Goal: Transaction & Acquisition: Book appointment/travel/reservation

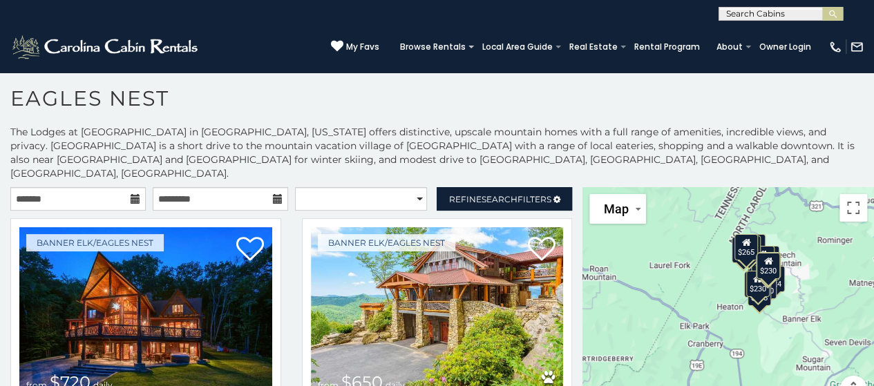
scroll to position [7, 0]
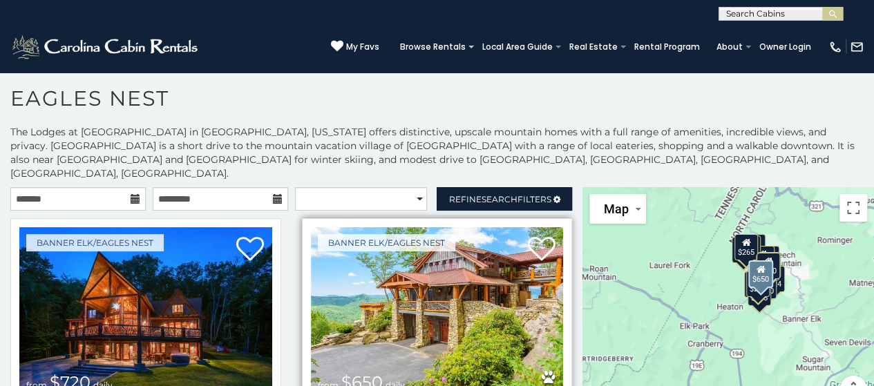
click at [394, 288] on img at bounding box center [437, 311] width 253 height 169
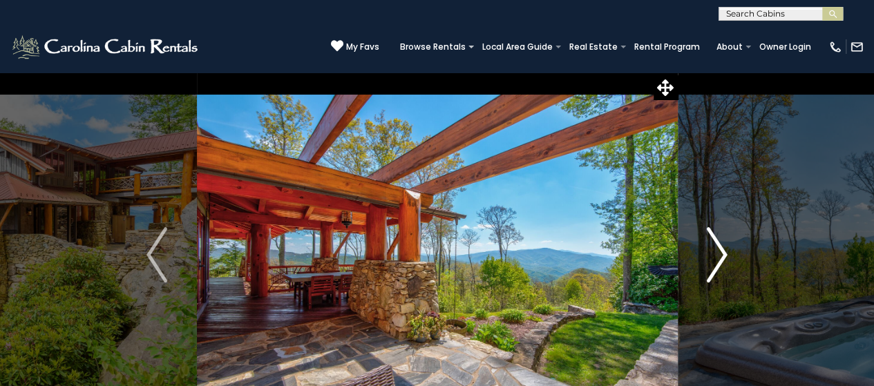
click at [721, 255] on img "Next" at bounding box center [717, 254] width 21 height 55
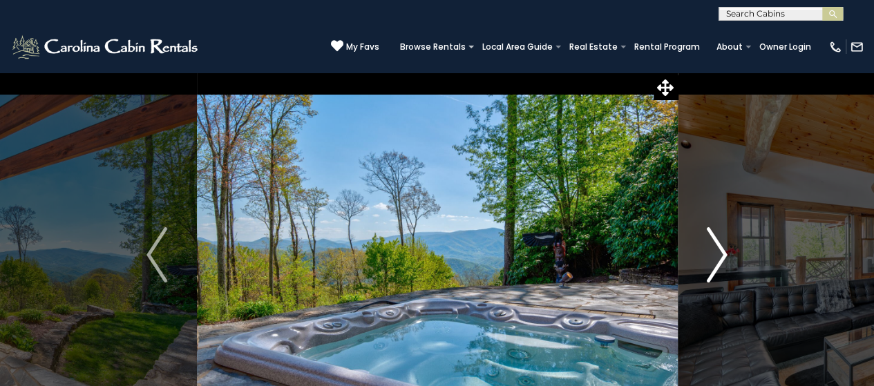
click at [721, 255] on img "Next" at bounding box center [717, 254] width 21 height 55
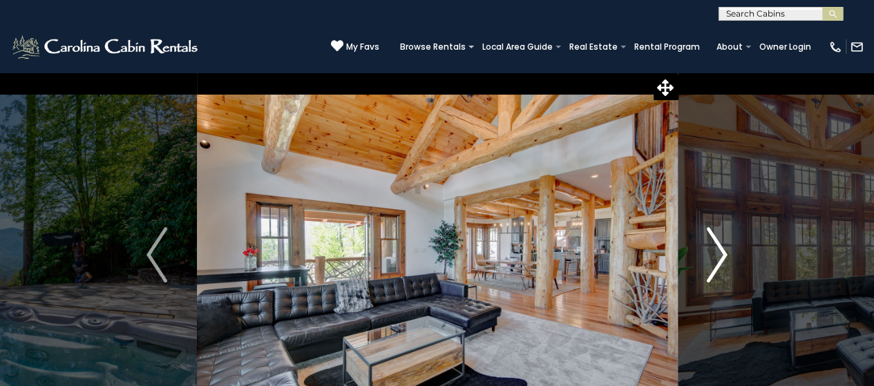
click at [721, 255] on img "Next" at bounding box center [717, 254] width 21 height 55
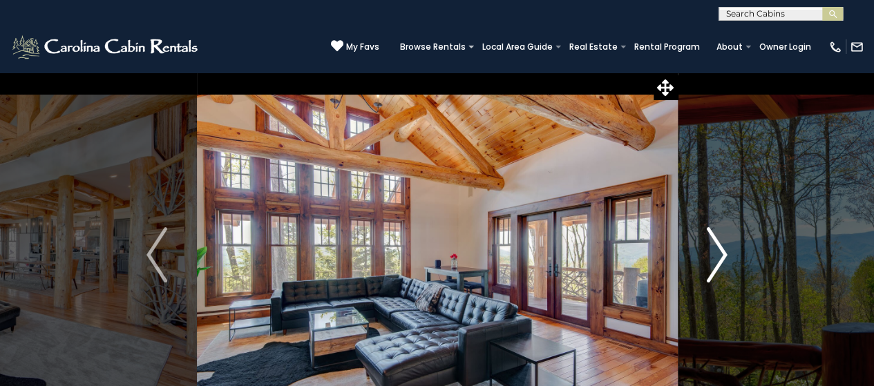
click at [721, 255] on img "Next" at bounding box center [717, 254] width 21 height 55
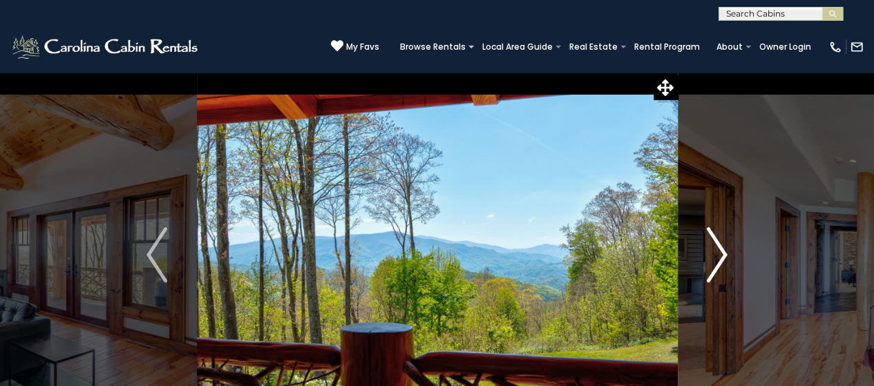
click at [721, 255] on img "Next" at bounding box center [717, 254] width 21 height 55
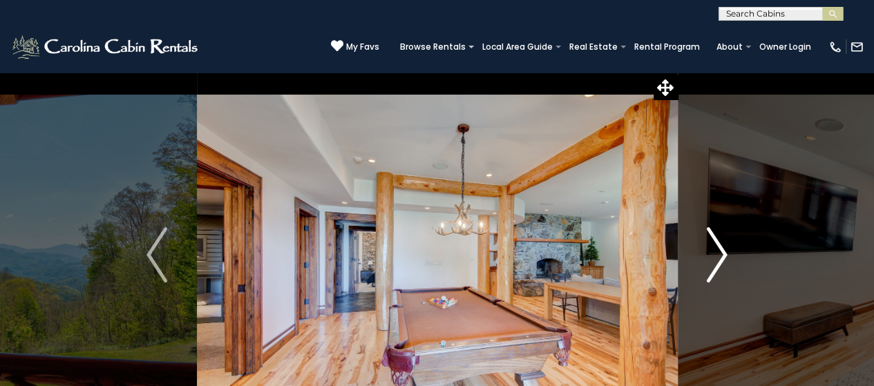
click at [721, 255] on img "Next" at bounding box center [717, 254] width 21 height 55
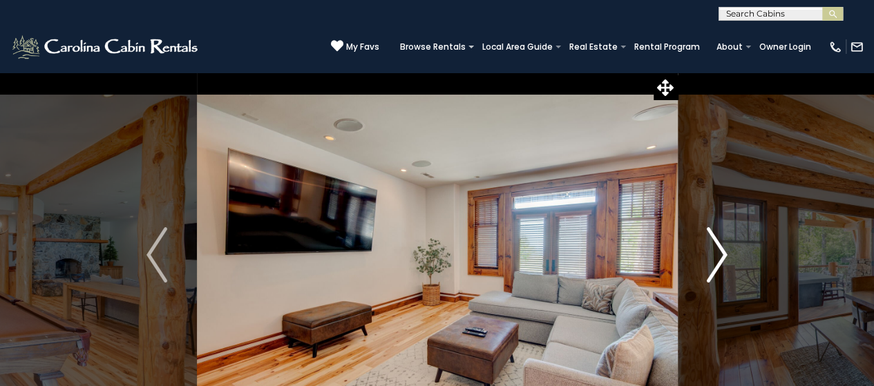
click at [721, 255] on img "Next" at bounding box center [717, 254] width 21 height 55
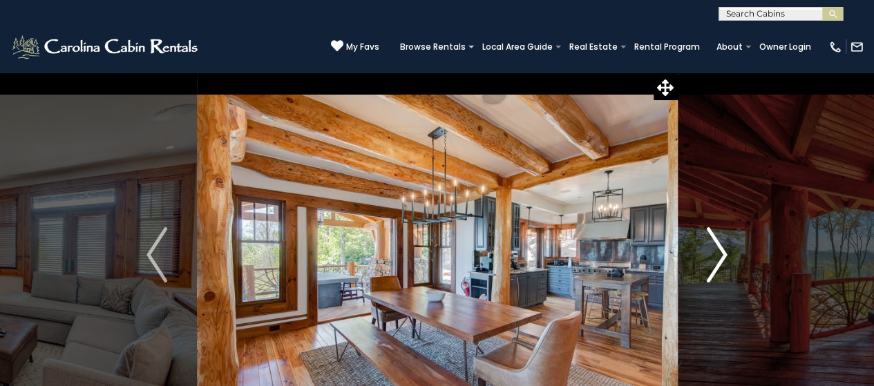
click at [721, 255] on img "Next" at bounding box center [717, 254] width 21 height 55
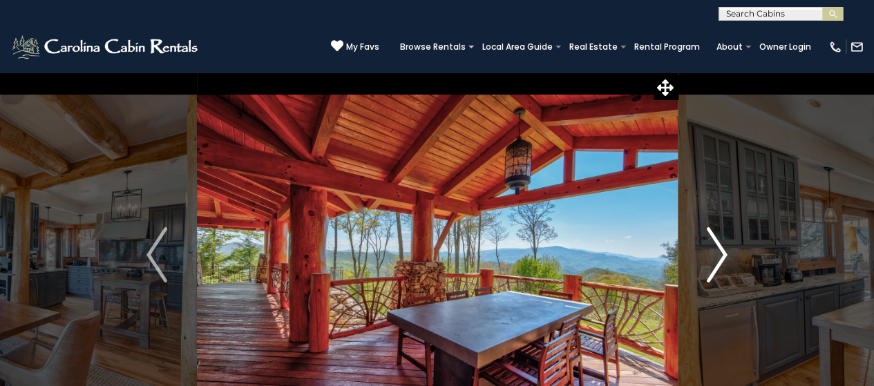
click at [721, 255] on img "Next" at bounding box center [717, 254] width 21 height 55
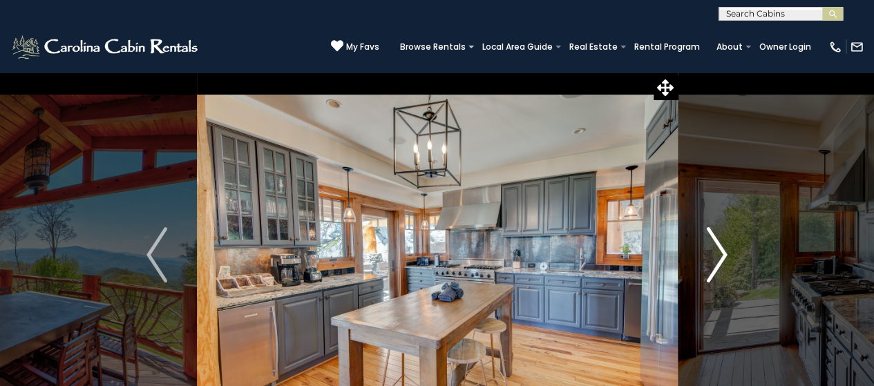
click at [721, 255] on img "Next" at bounding box center [717, 254] width 21 height 55
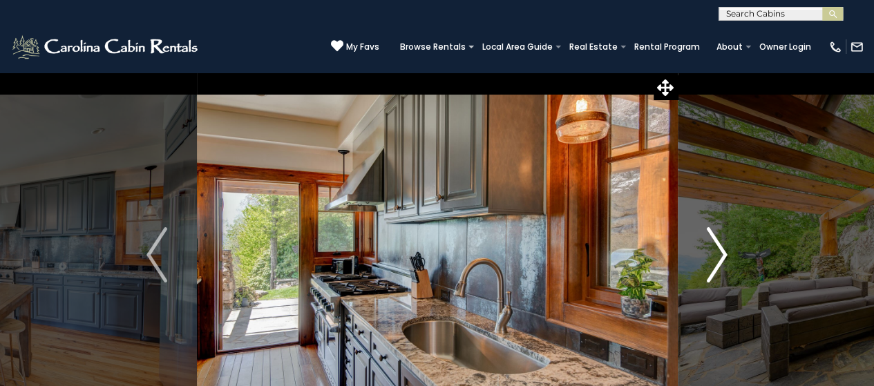
click at [721, 255] on img "Next" at bounding box center [717, 254] width 21 height 55
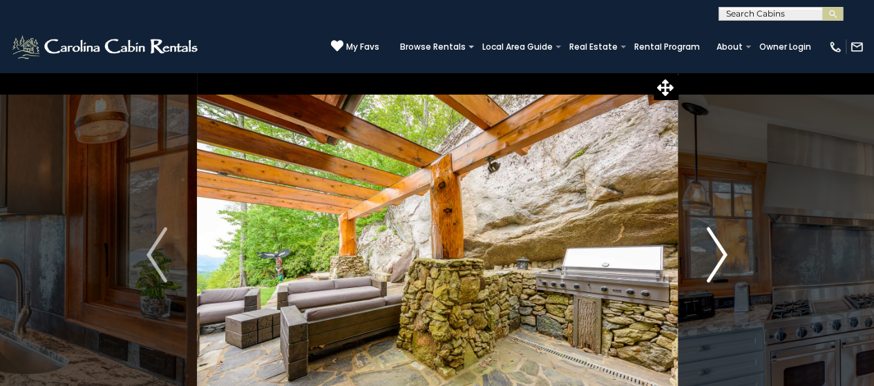
click at [721, 255] on img "Next" at bounding box center [717, 254] width 21 height 55
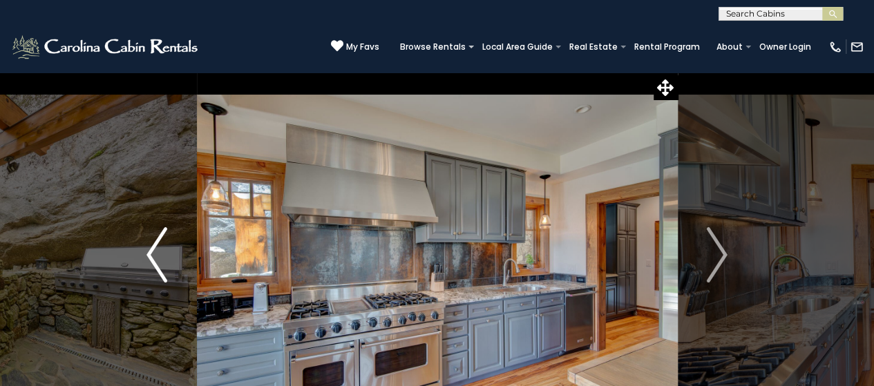
click at [151, 260] on img "Previous" at bounding box center [156, 254] width 21 height 55
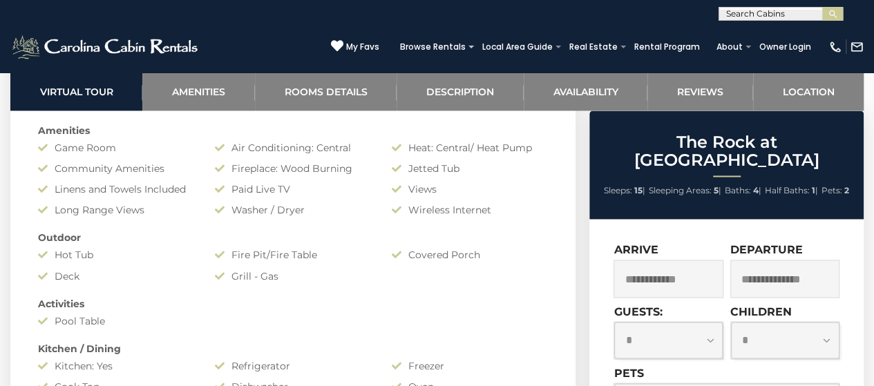
scroll to position [1055, 0]
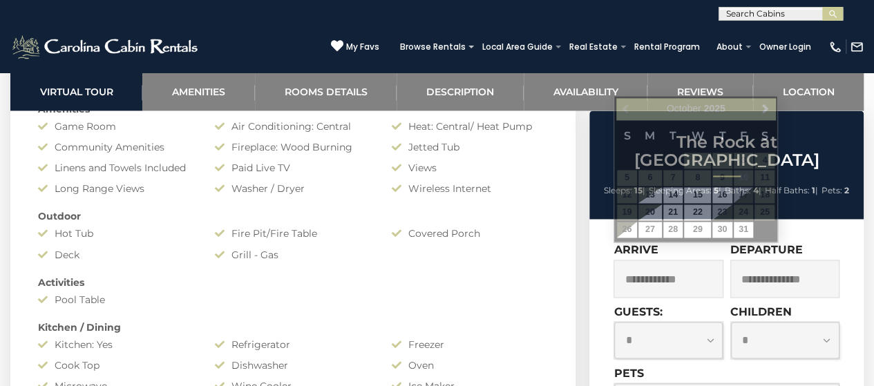
click at [637, 265] on input "text" at bounding box center [667, 279] width 109 height 38
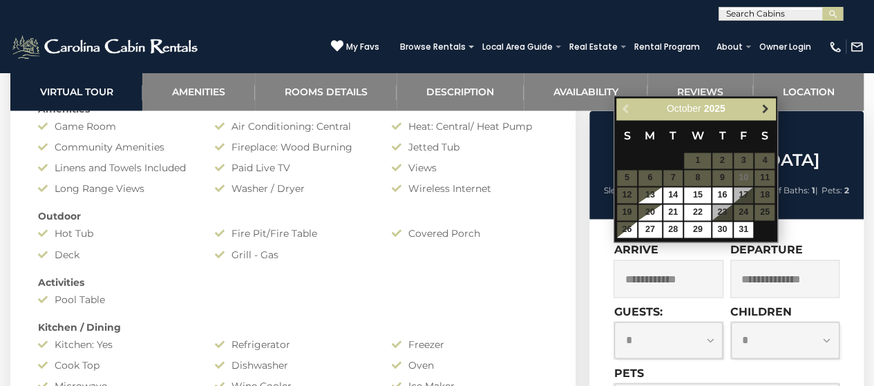
click at [769, 107] on span "Next" at bounding box center [765, 108] width 11 height 11
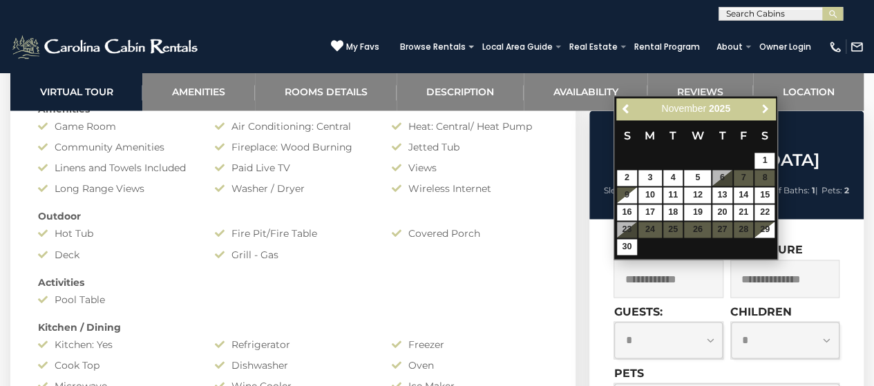
click at [769, 107] on span "Next" at bounding box center [765, 108] width 11 height 11
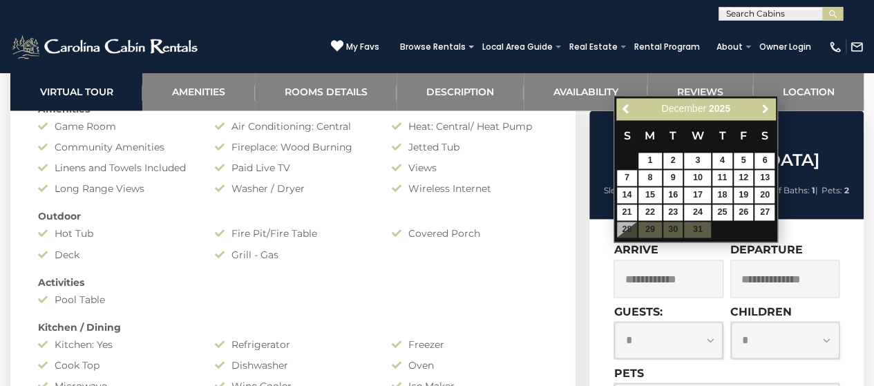
click at [769, 107] on span "Next" at bounding box center [765, 108] width 11 height 11
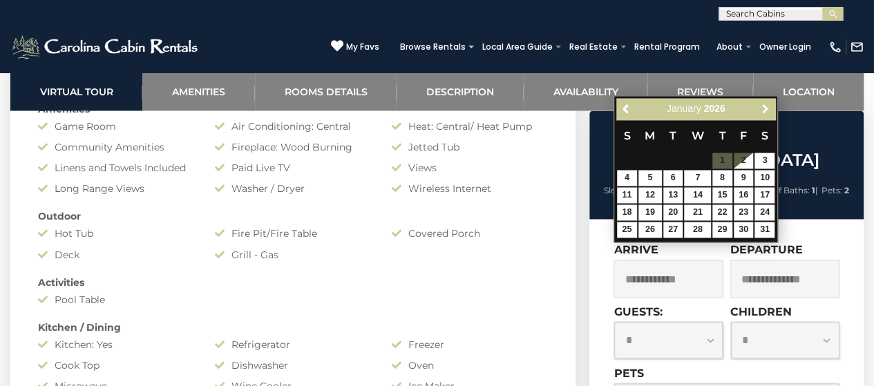
click at [769, 107] on span "Next" at bounding box center [765, 108] width 11 height 11
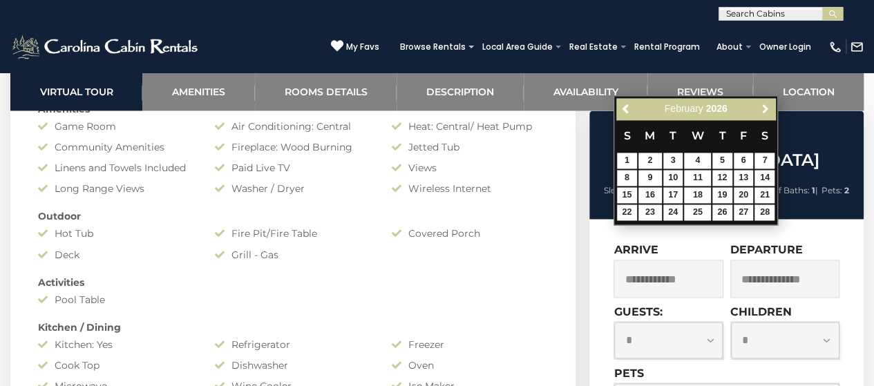
click at [769, 107] on span "Next" at bounding box center [765, 108] width 11 height 11
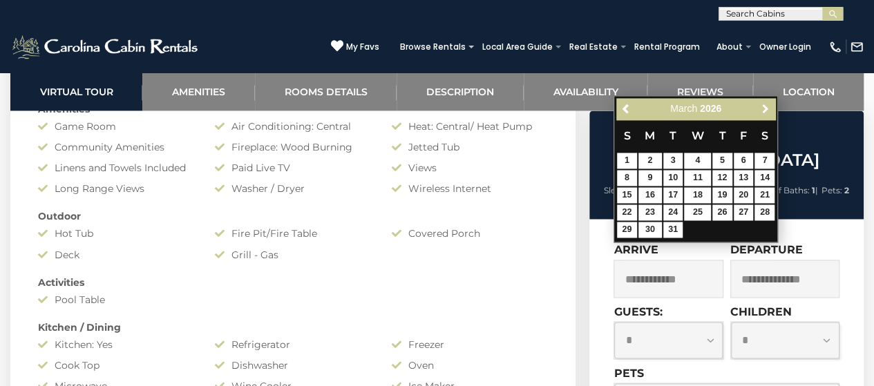
click at [769, 107] on span "Next" at bounding box center [765, 108] width 11 height 11
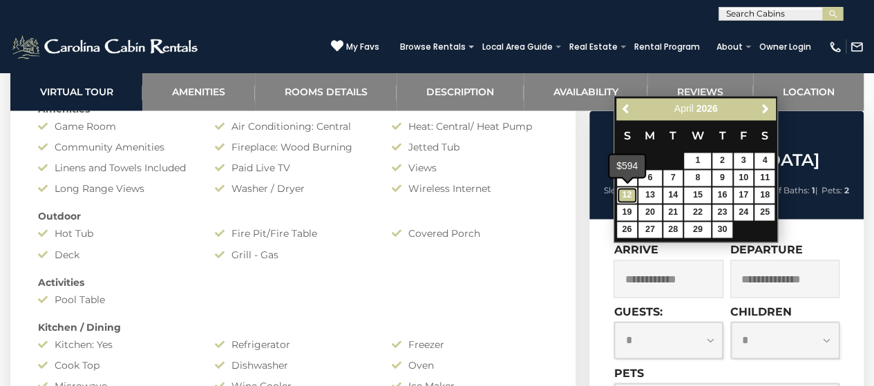
click at [623, 197] on link "12" at bounding box center [627, 195] width 20 height 16
type input "**********"
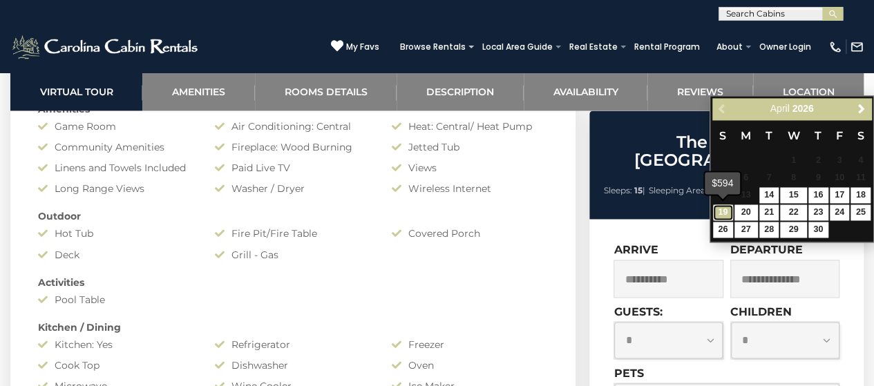
click at [719, 217] on link "19" at bounding box center [723, 212] width 20 height 16
type input "**********"
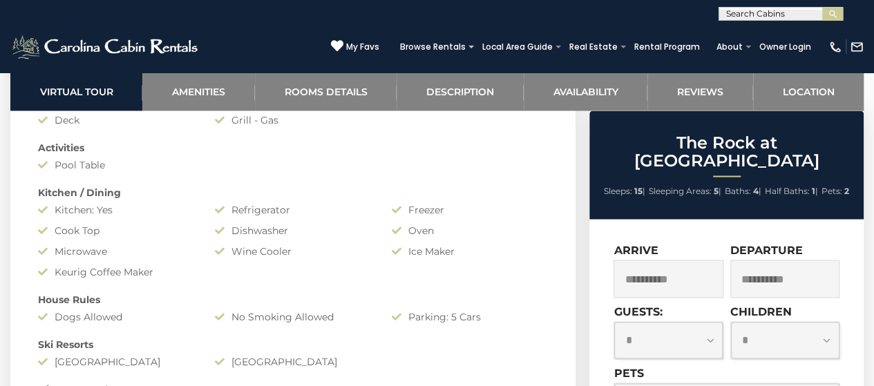
scroll to position [1219, 0]
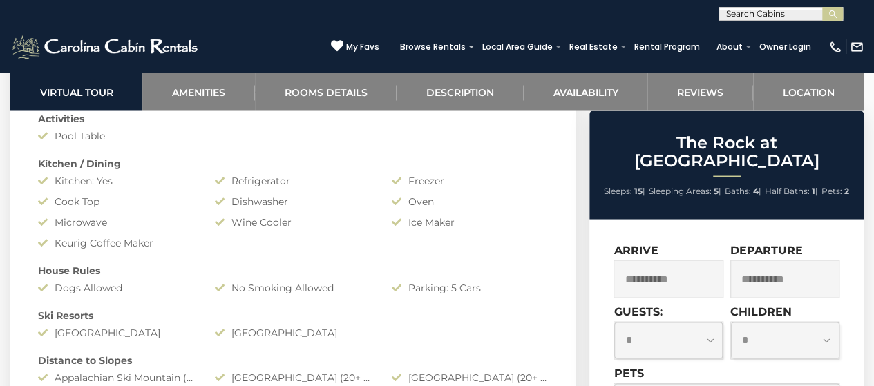
click at [706, 322] on select "**********" at bounding box center [668, 340] width 108 height 37
select select "*"
click at [614, 322] on select "**********" at bounding box center [668, 340] width 108 height 37
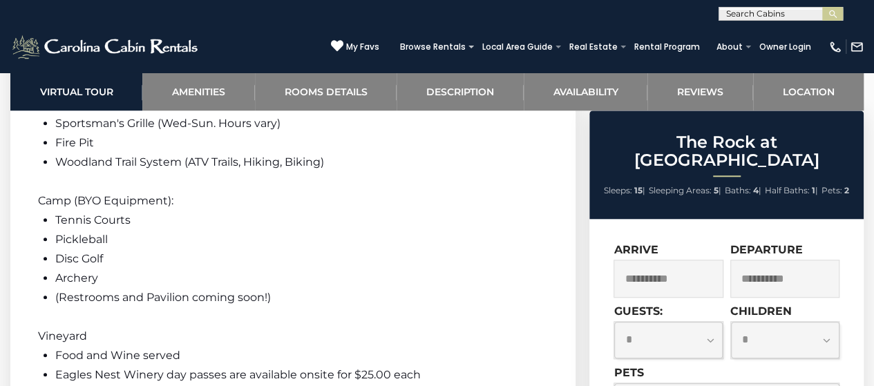
scroll to position [3190, 0]
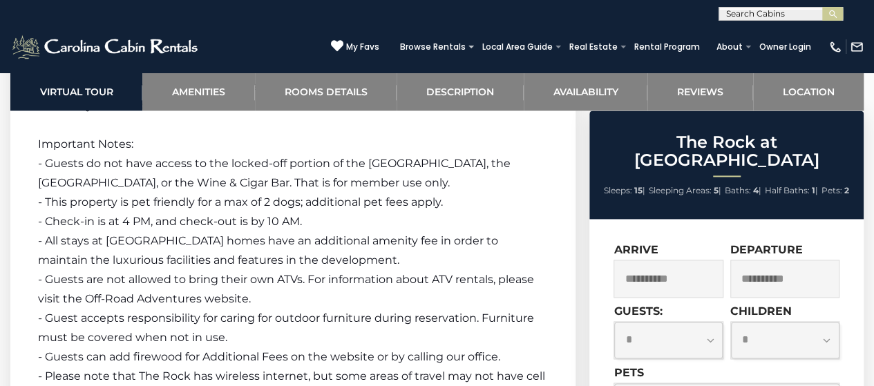
scroll to position [3531, 0]
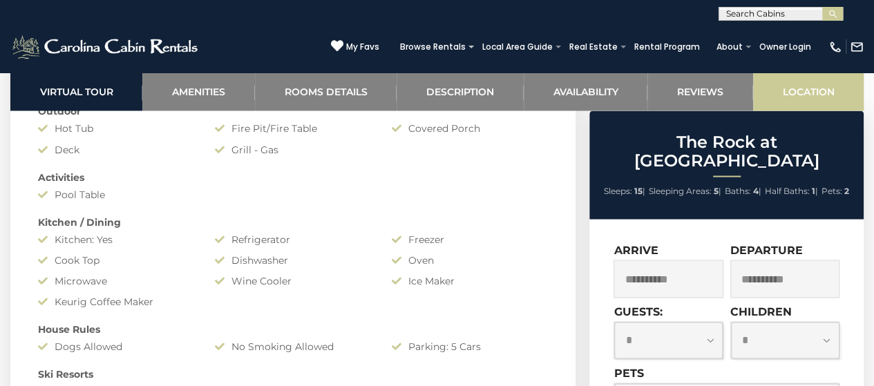
scroll to position [1145, 0]
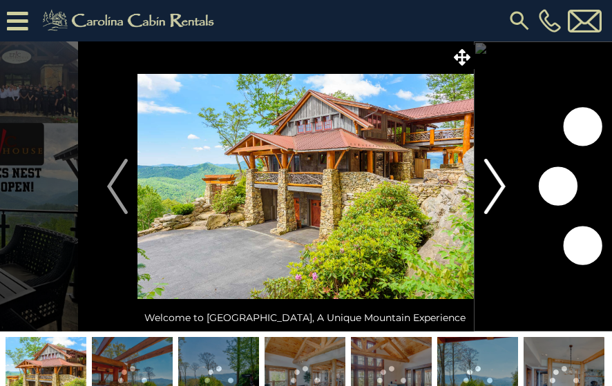
click at [493, 181] on img "Next" at bounding box center [494, 186] width 21 height 55
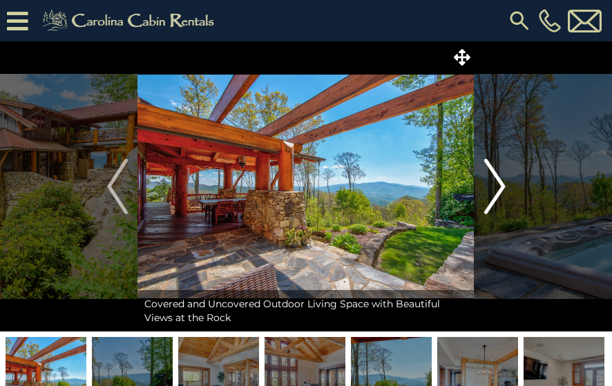
click at [501, 182] on img "Next" at bounding box center [494, 186] width 21 height 55
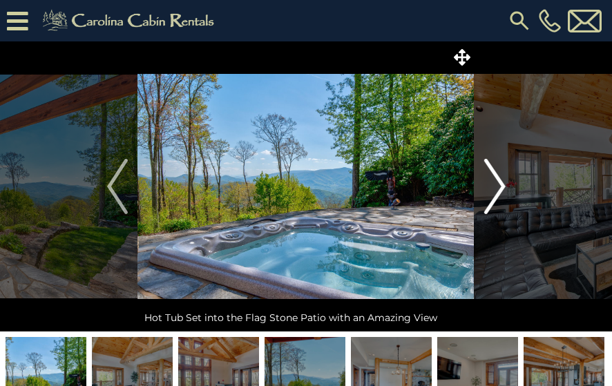
click at [501, 182] on img "Next" at bounding box center [494, 186] width 21 height 55
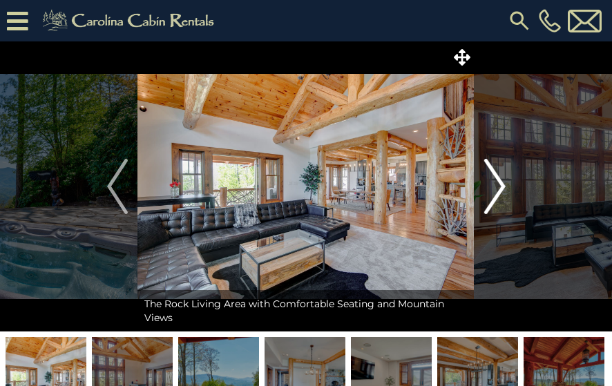
click at [501, 182] on img "Next" at bounding box center [494, 186] width 21 height 55
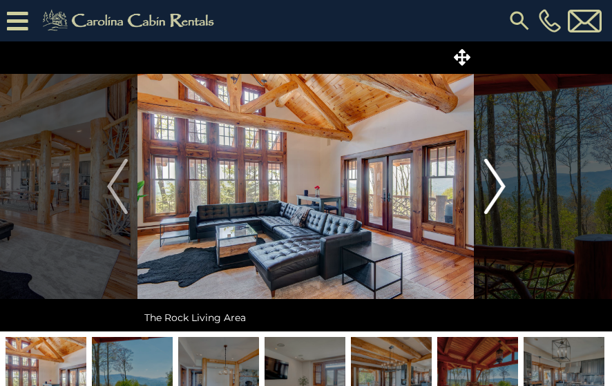
click at [501, 182] on img "Next" at bounding box center [494, 186] width 21 height 55
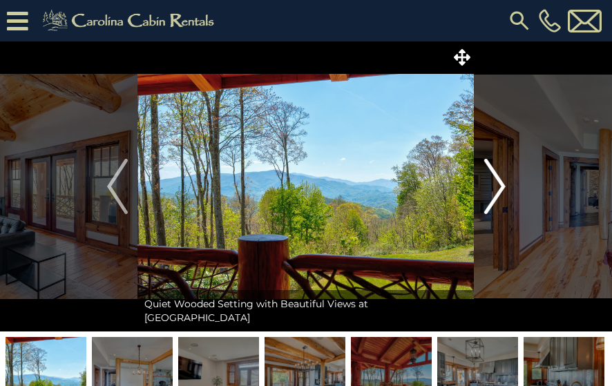
click at [501, 182] on img "Next" at bounding box center [494, 186] width 21 height 55
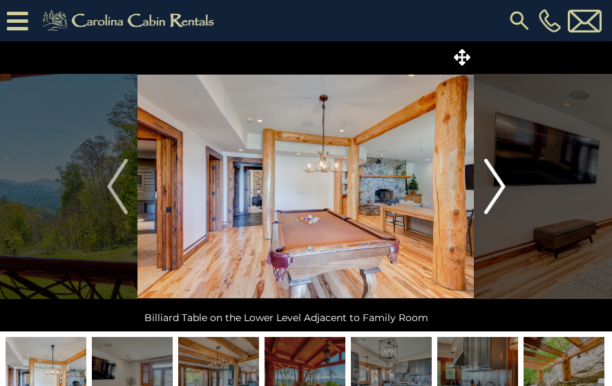
click at [501, 182] on img "Next" at bounding box center [494, 186] width 21 height 55
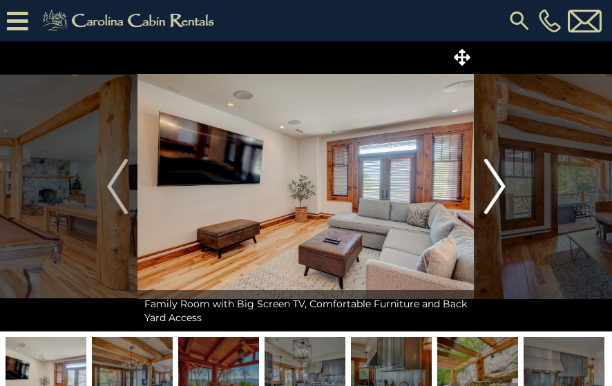
click at [499, 182] on img "Next" at bounding box center [494, 186] width 21 height 55
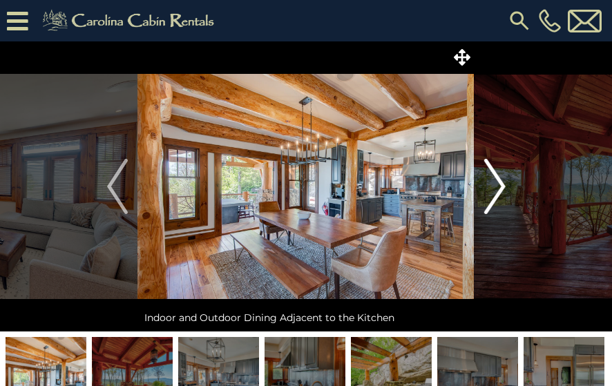
click at [499, 182] on img "Next" at bounding box center [494, 186] width 21 height 55
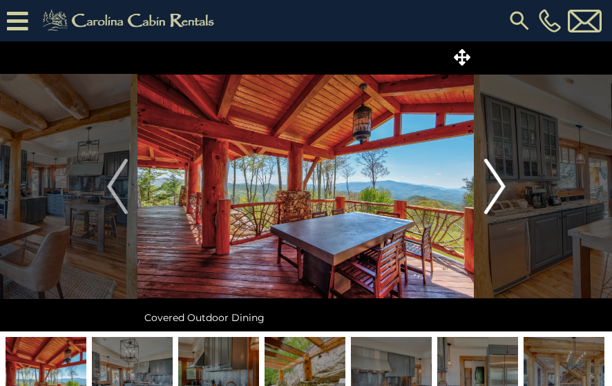
click at [499, 182] on img "Next" at bounding box center [494, 186] width 21 height 55
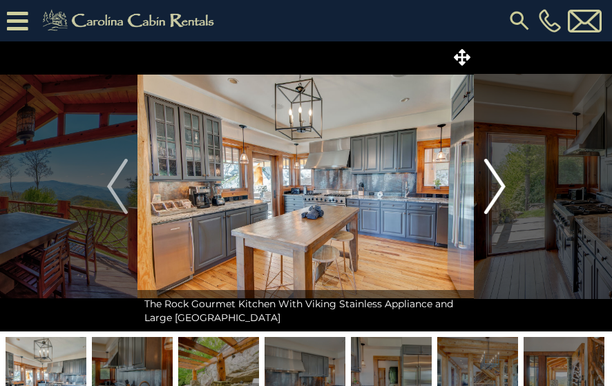
click at [499, 182] on img "Next" at bounding box center [494, 186] width 21 height 55
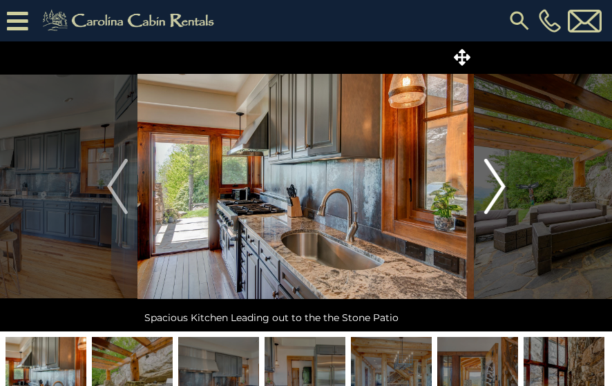
click at [499, 182] on img "Next" at bounding box center [494, 186] width 21 height 55
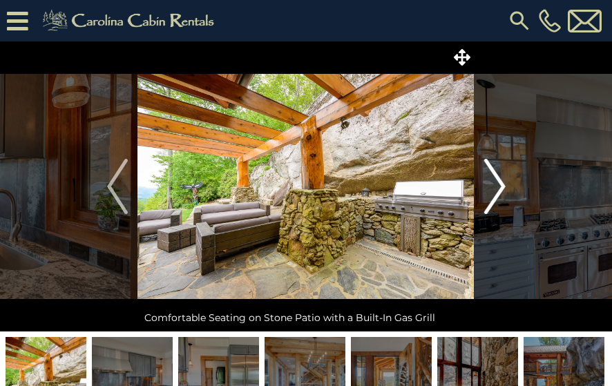
click at [499, 182] on img "Next" at bounding box center [494, 186] width 21 height 55
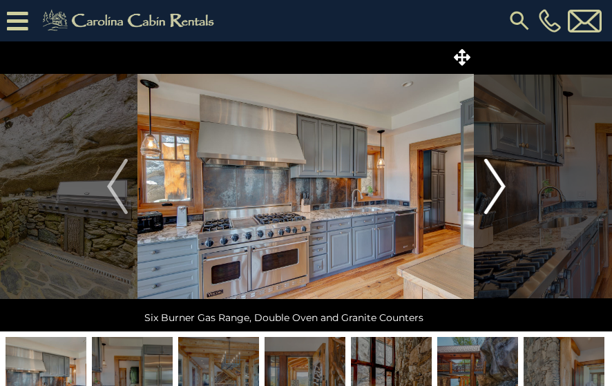
click at [499, 182] on img "Next" at bounding box center [494, 186] width 21 height 55
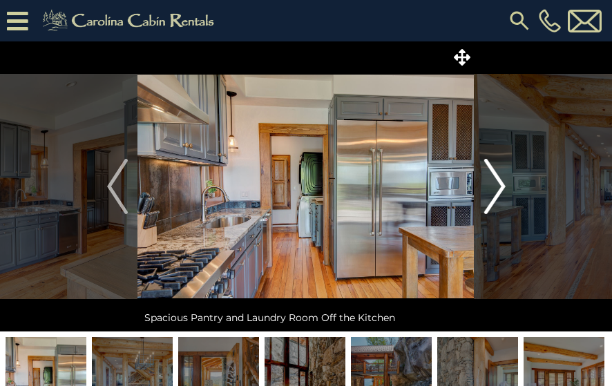
click at [499, 182] on img "Next" at bounding box center [494, 186] width 21 height 55
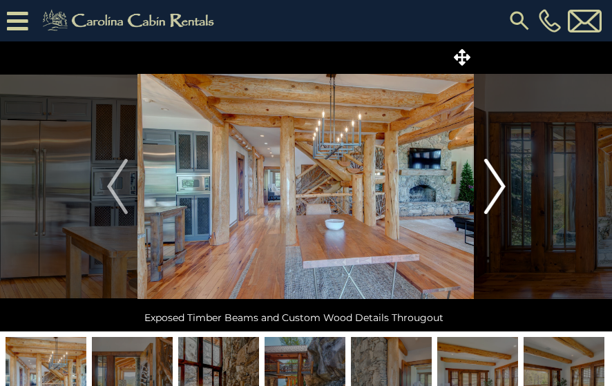
click at [499, 182] on img "Next" at bounding box center [494, 186] width 21 height 55
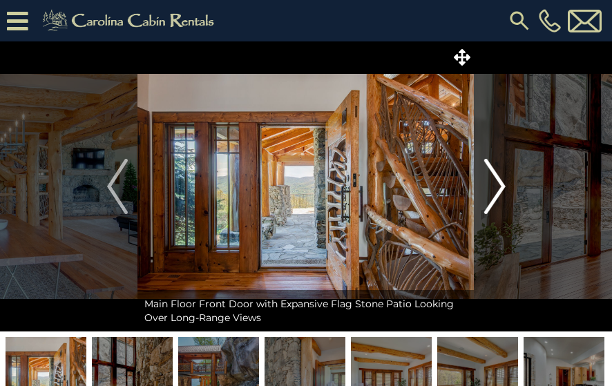
click at [499, 182] on img "Next" at bounding box center [494, 186] width 21 height 55
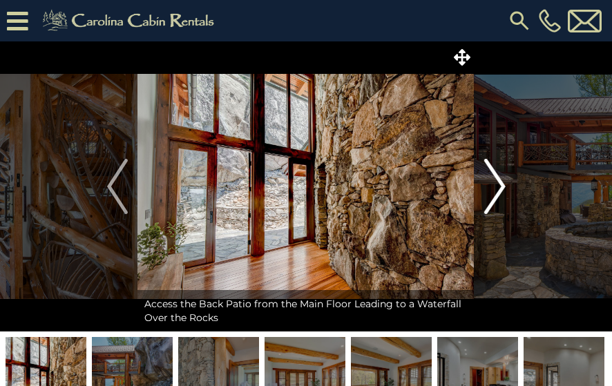
click at [499, 182] on img "Next" at bounding box center [494, 186] width 21 height 55
